Goal: Task Accomplishment & Management: Use online tool/utility

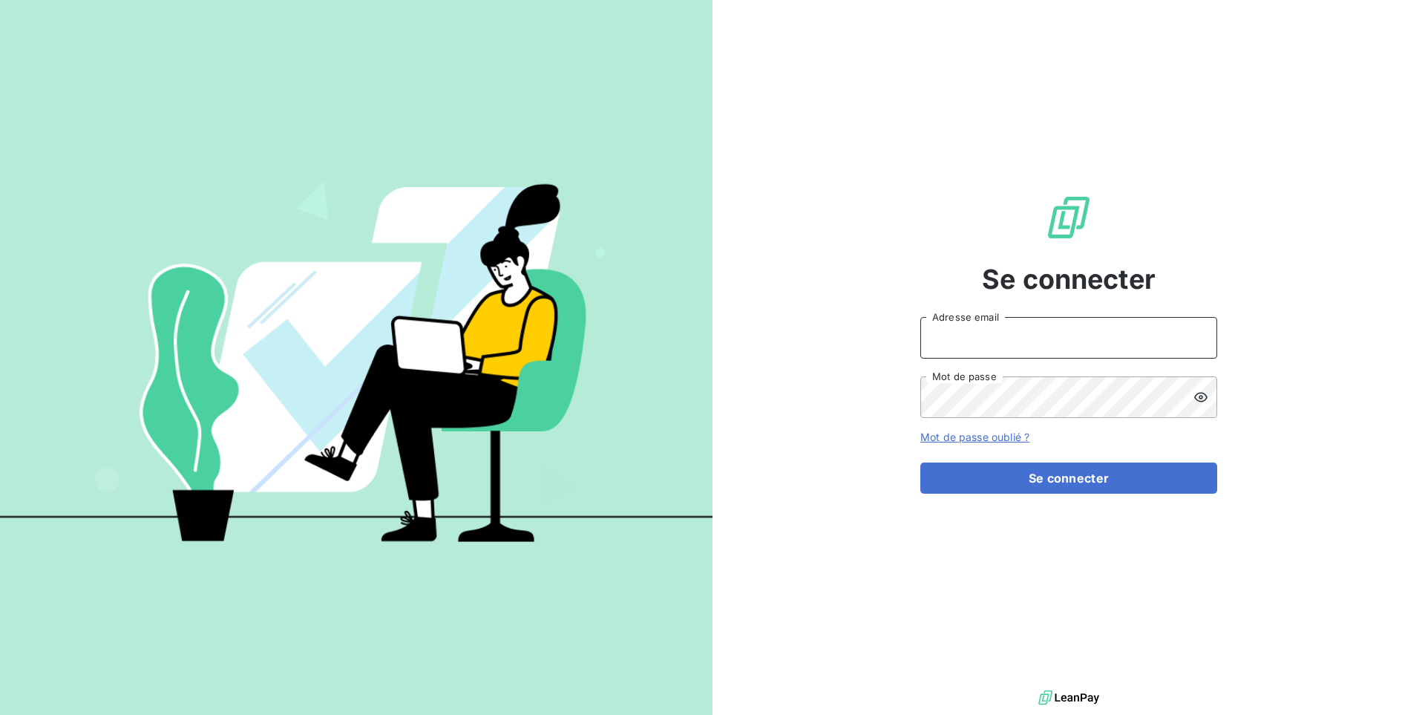
click at [1095, 341] on input "Adresse email" at bounding box center [1068, 338] width 297 height 42
type input "admin@kiloutou"
click at [920, 462] on button "Se connecter" at bounding box center [1068, 477] width 297 height 31
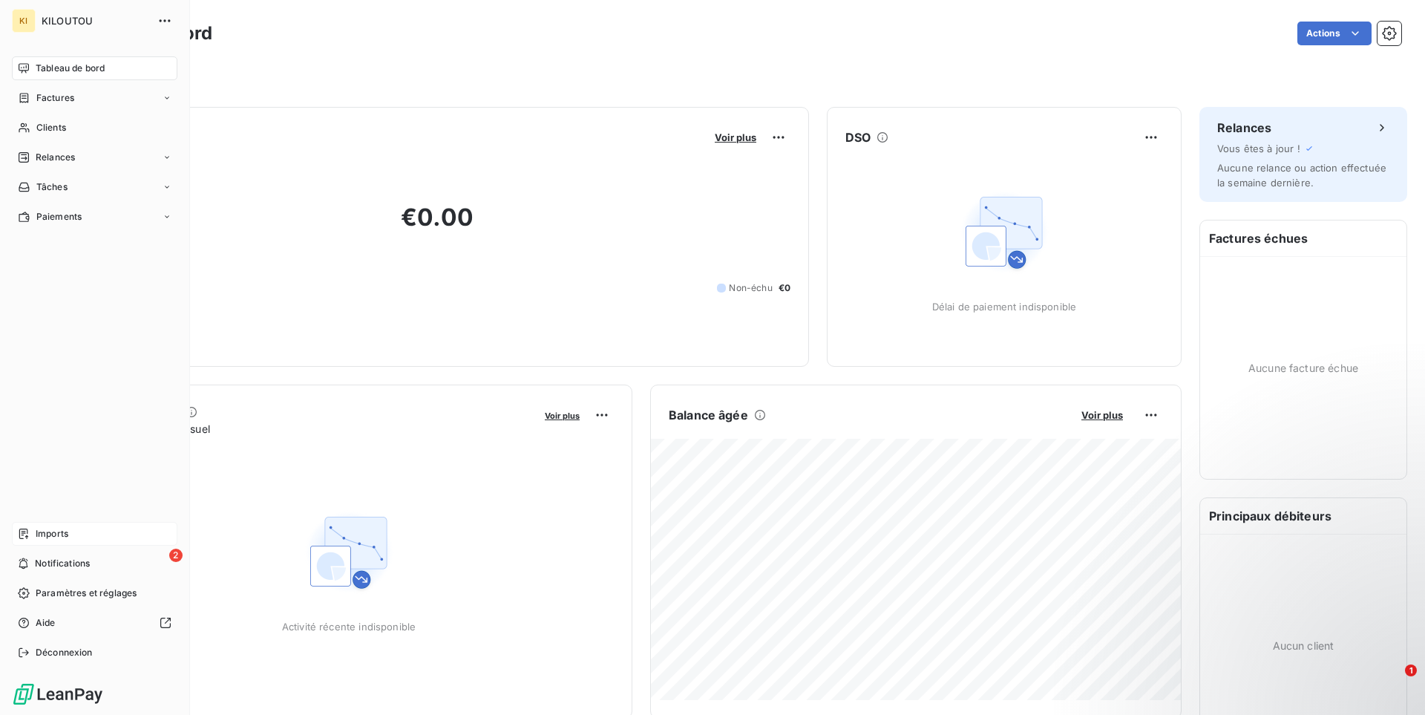
click at [68, 525] on div "Imports" at bounding box center [95, 534] width 166 height 24
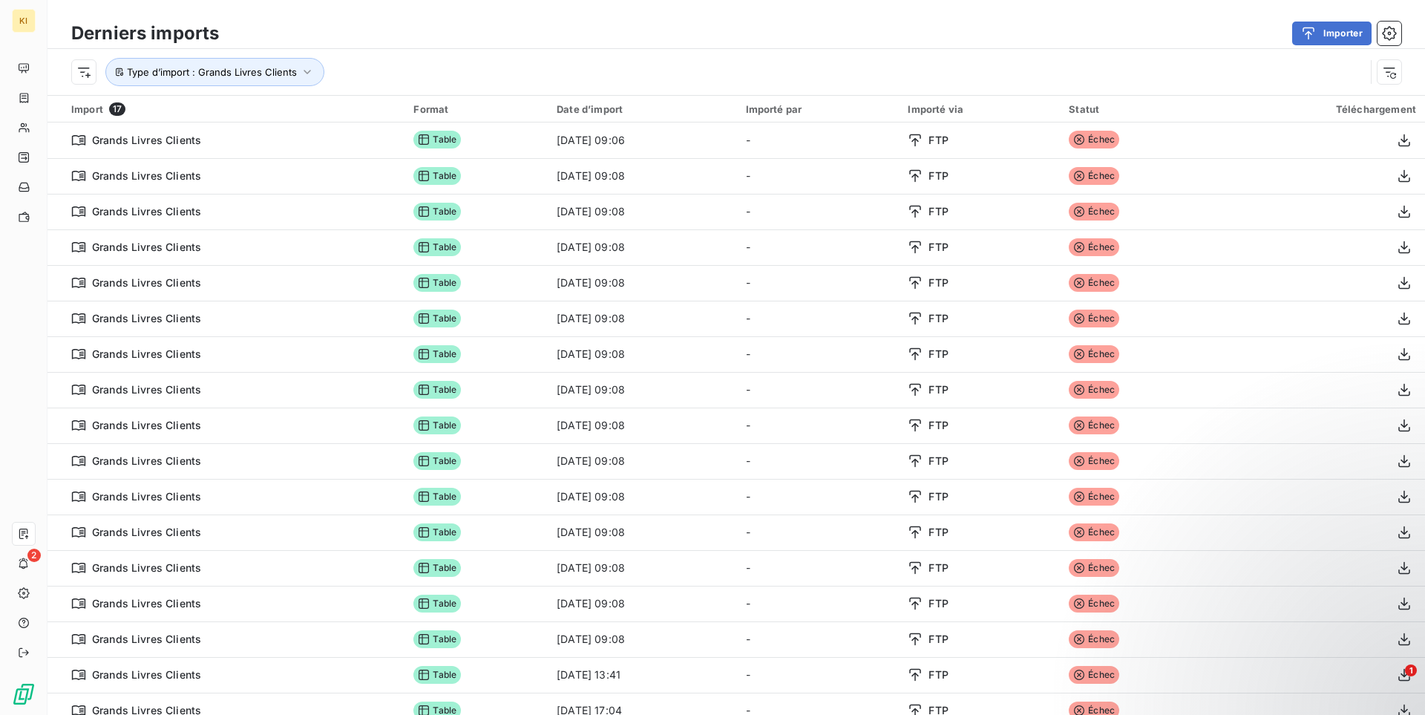
click at [699, 51] on div "Type d’import : Grands Livres Clients" at bounding box center [737, 72] width 1378 height 46
